Goal: Subscribe to service/newsletter

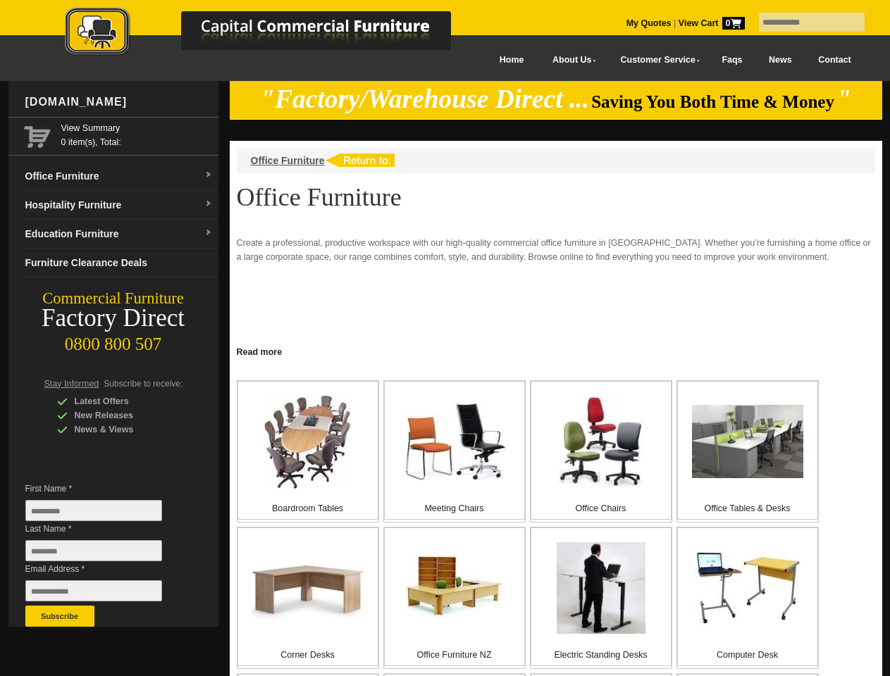
click at [802, 23] on input "text" at bounding box center [812, 22] width 106 height 19
click at [104, 554] on input "Last Name *" at bounding box center [93, 550] width 137 height 21
click at [60, 616] on button "Subscribe" at bounding box center [59, 616] width 69 height 21
